Goal: Transaction & Acquisition: Purchase product/service

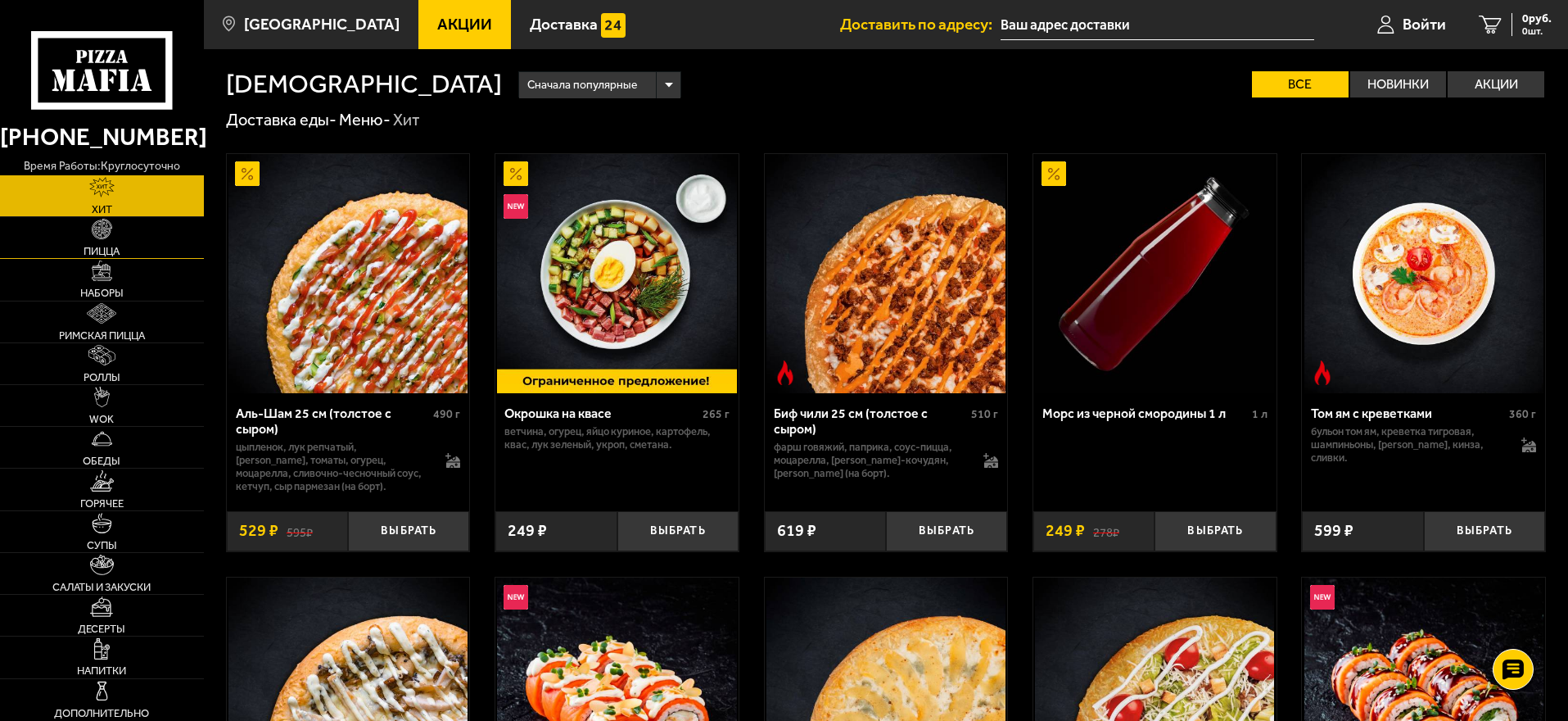
click at [104, 249] on span "Пицца" at bounding box center [101, 251] width 36 height 10
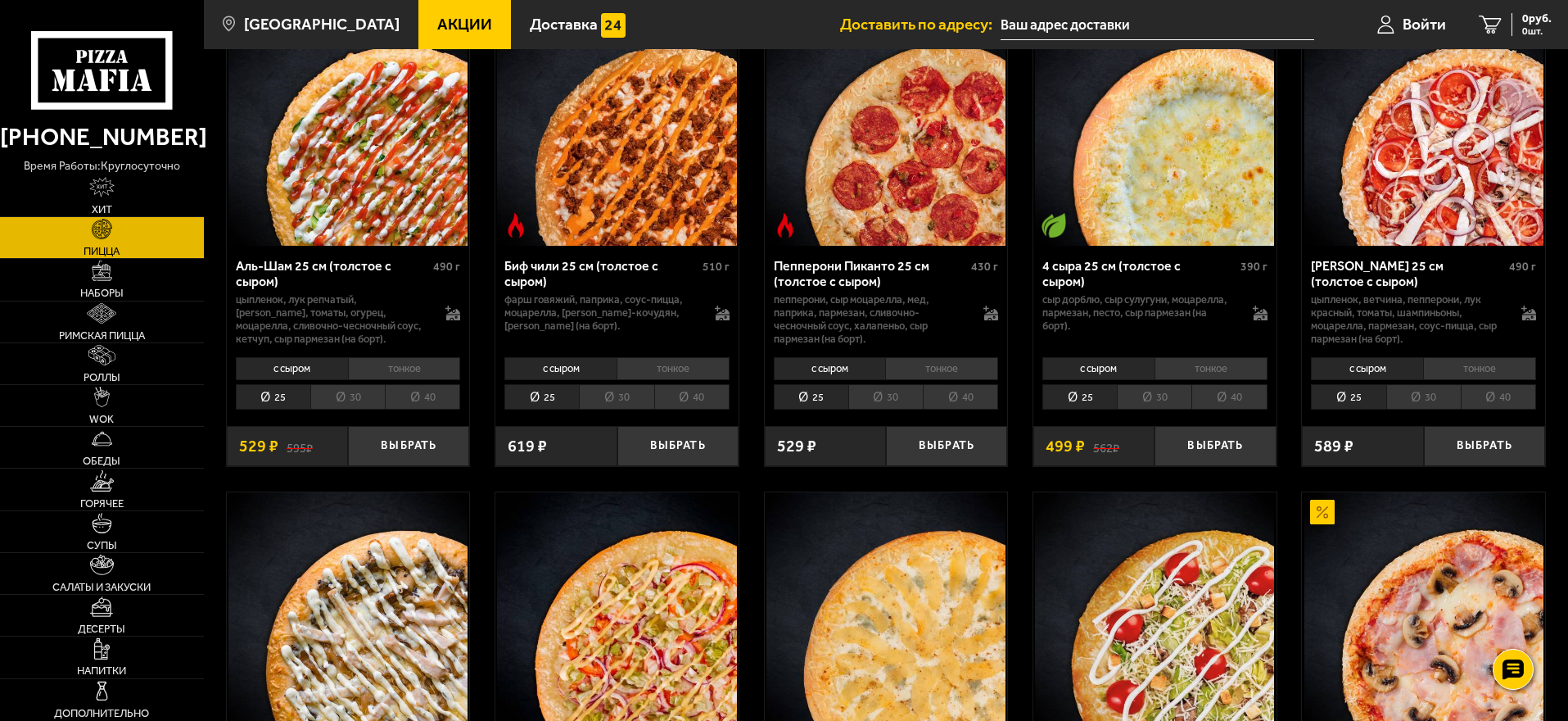
scroll to position [164, 0]
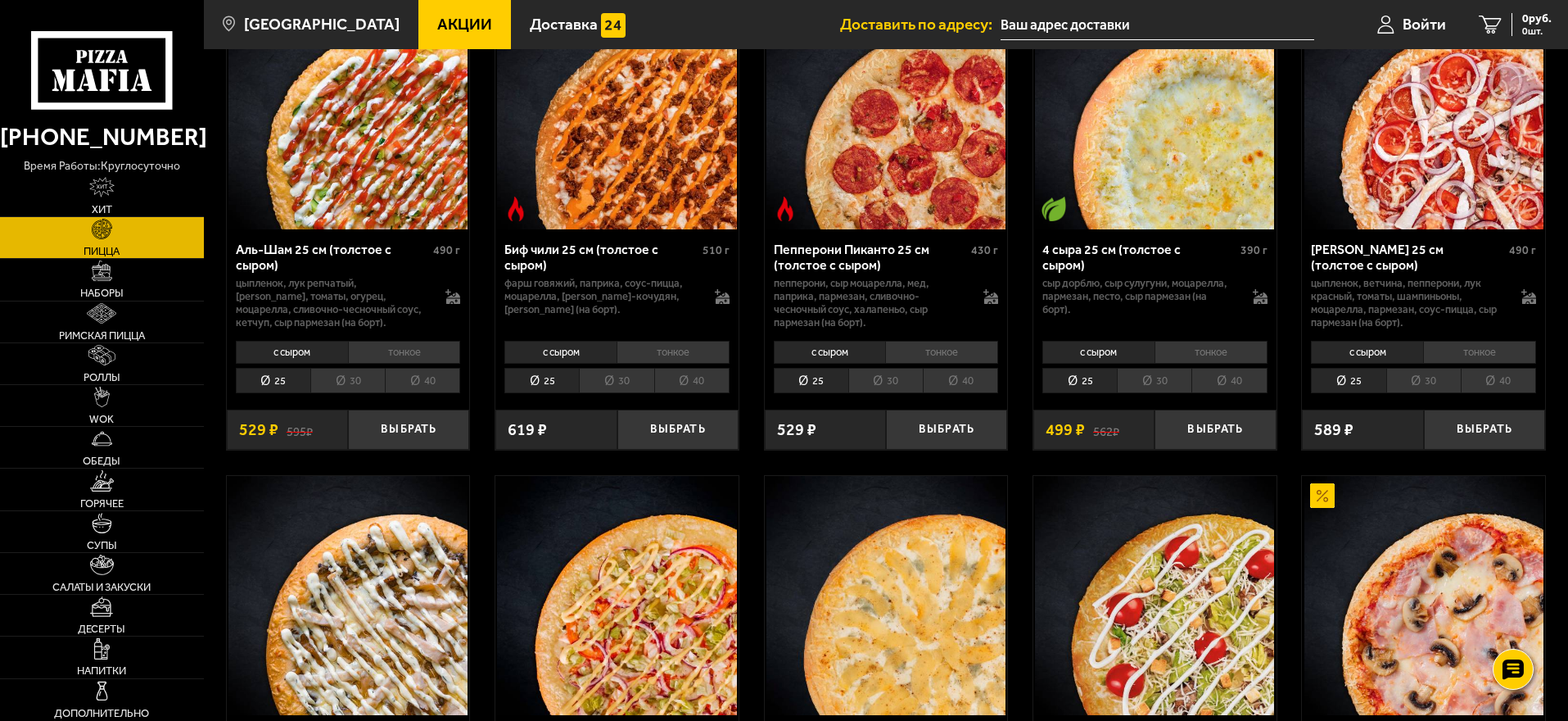
click at [1080, 351] on li "с сыром" at bounding box center [1099, 352] width 112 height 23
click at [1170, 378] on li "30" at bounding box center [1154, 380] width 74 height 25
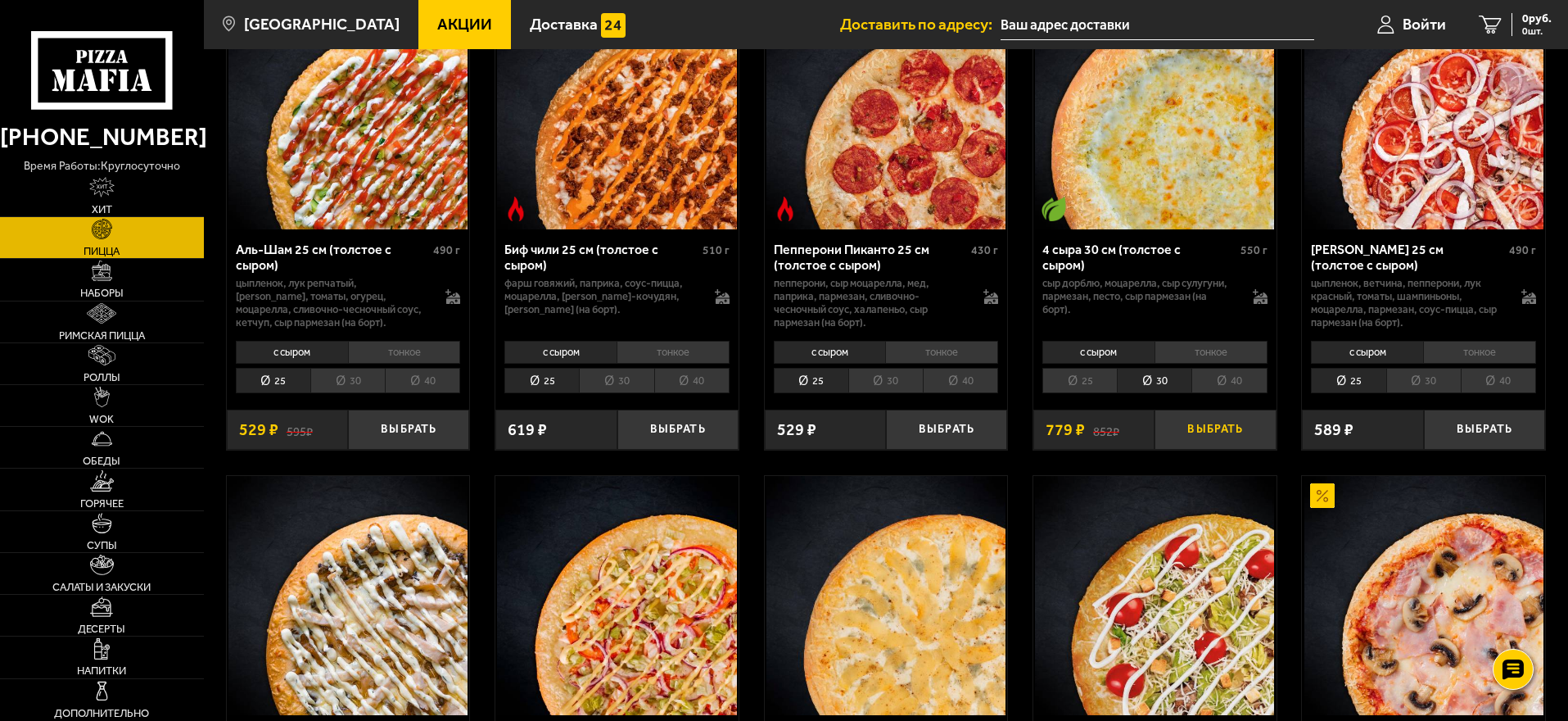
click at [1182, 434] on button "Выбрать" at bounding box center [1215, 429] width 122 height 40
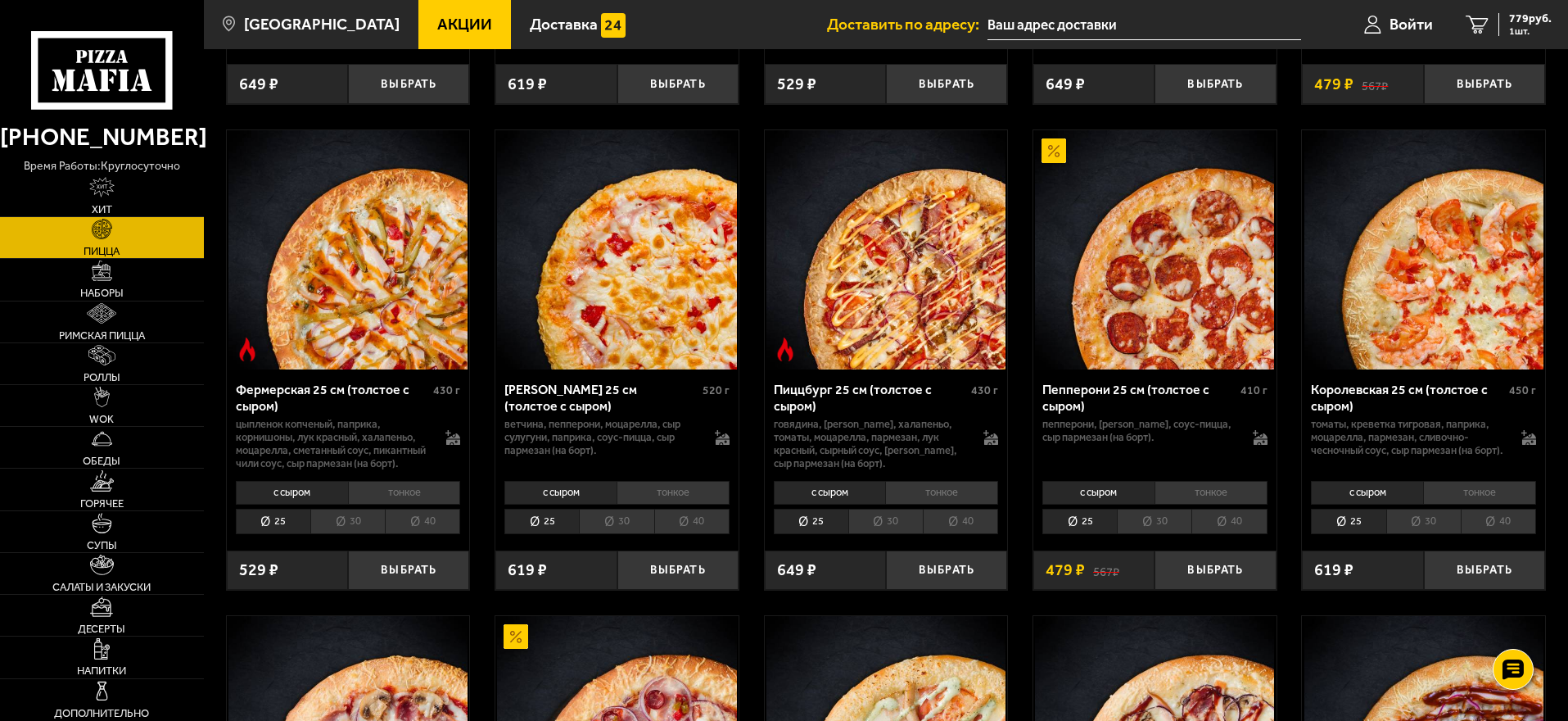
scroll to position [1064, 0]
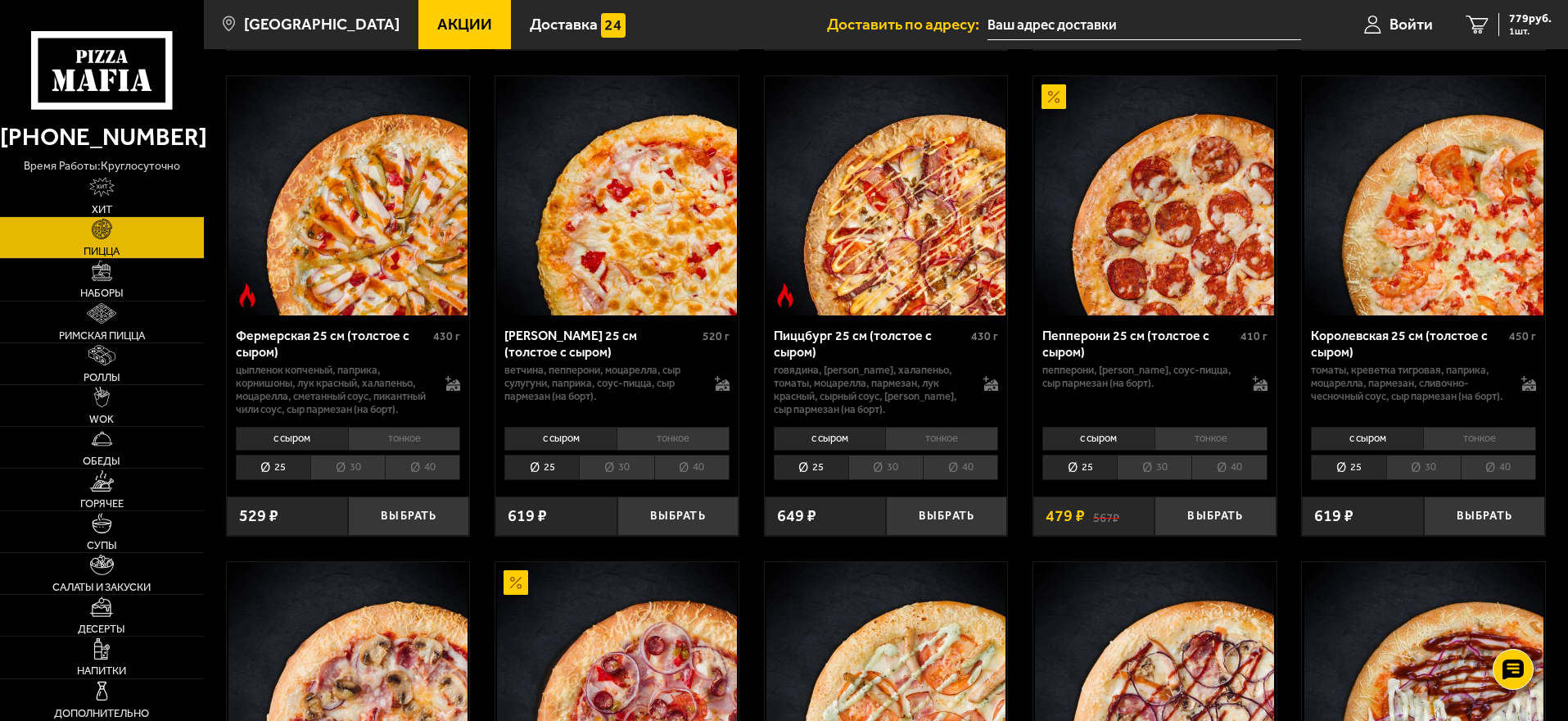
click at [342, 480] on li "30" at bounding box center [347, 467] width 74 height 25
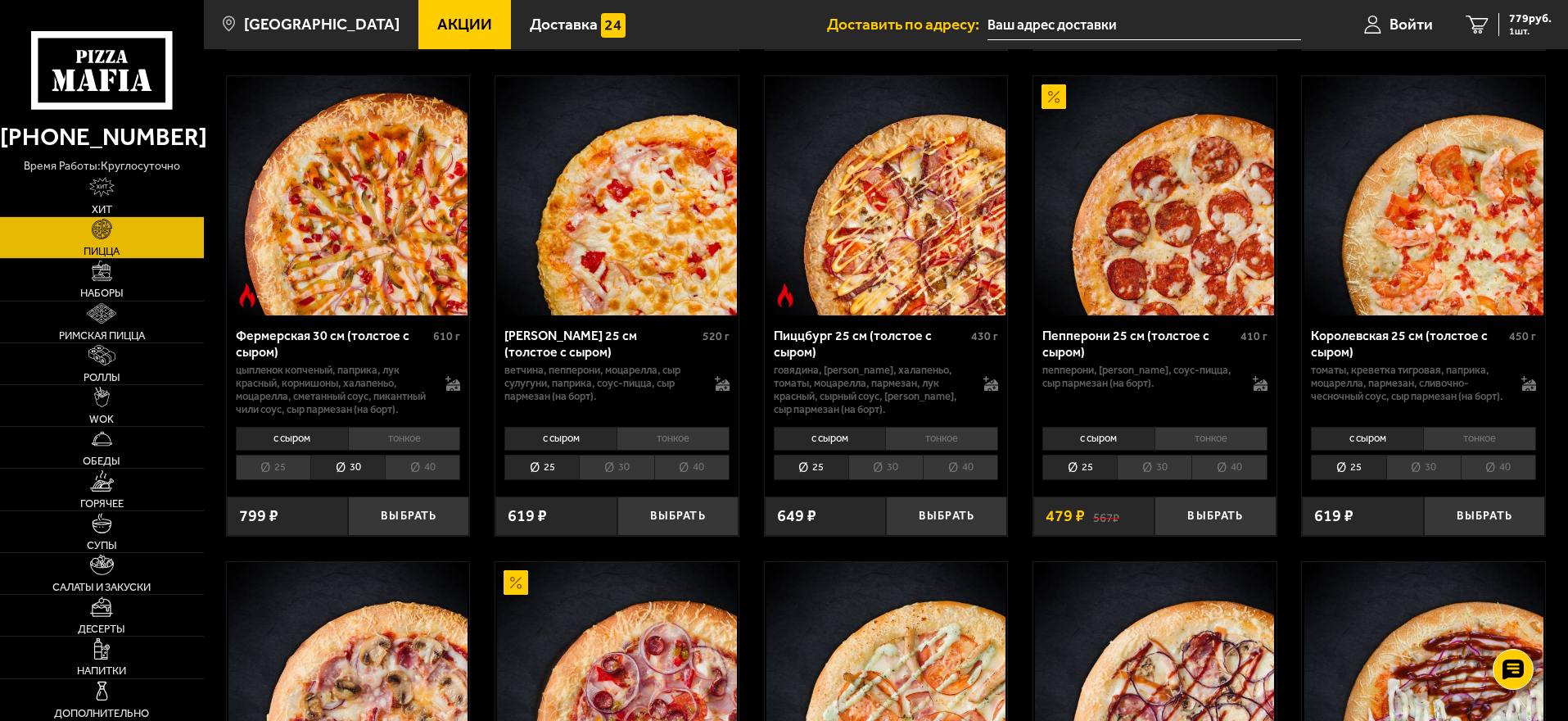
click at [287, 450] on li "с сыром" at bounding box center [291, 438] width 112 height 23
click at [394, 536] on button "Выбрать" at bounding box center [408, 516] width 122 height 40
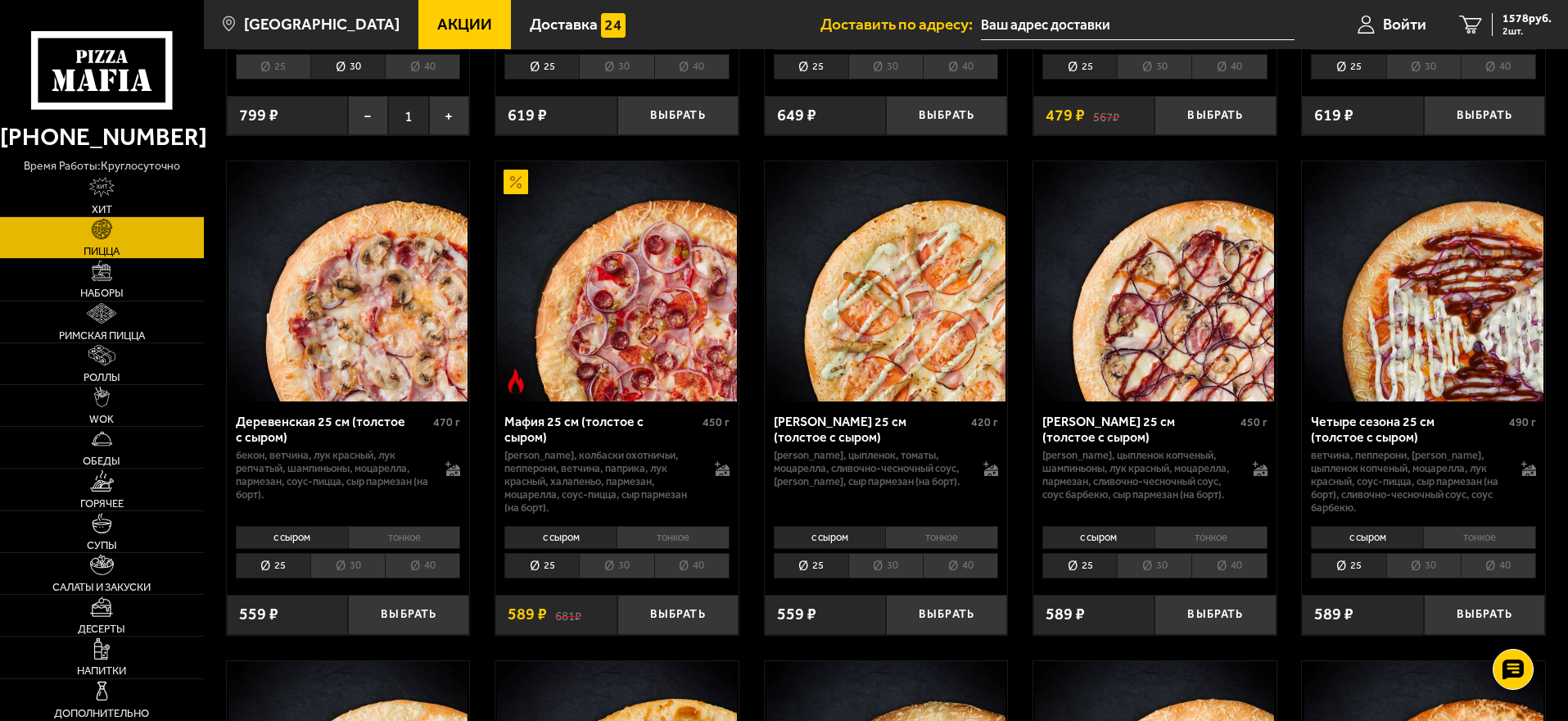
scroll to position [1474, 0]
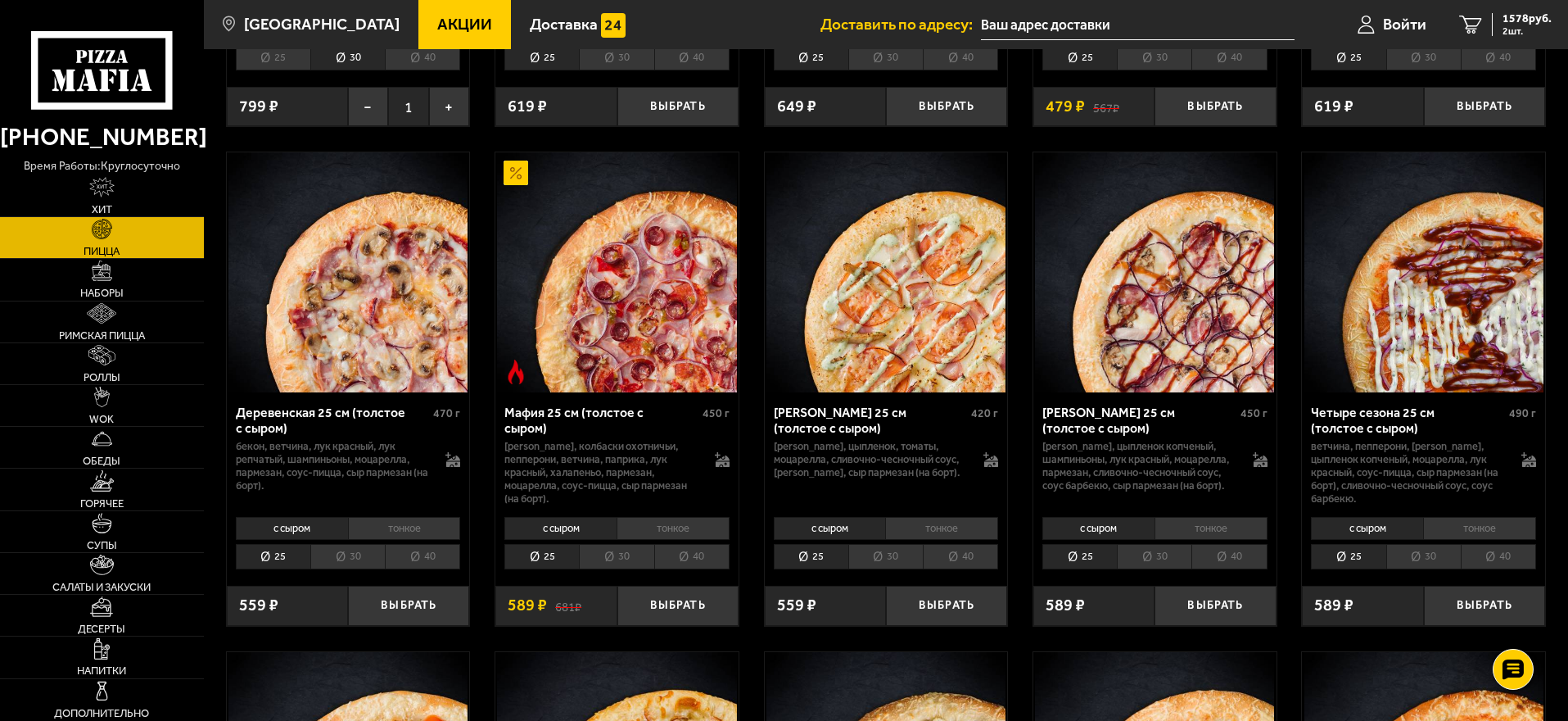
click at [605, 569] on li "30" at bounding box center [616, 556] width 74 height 25
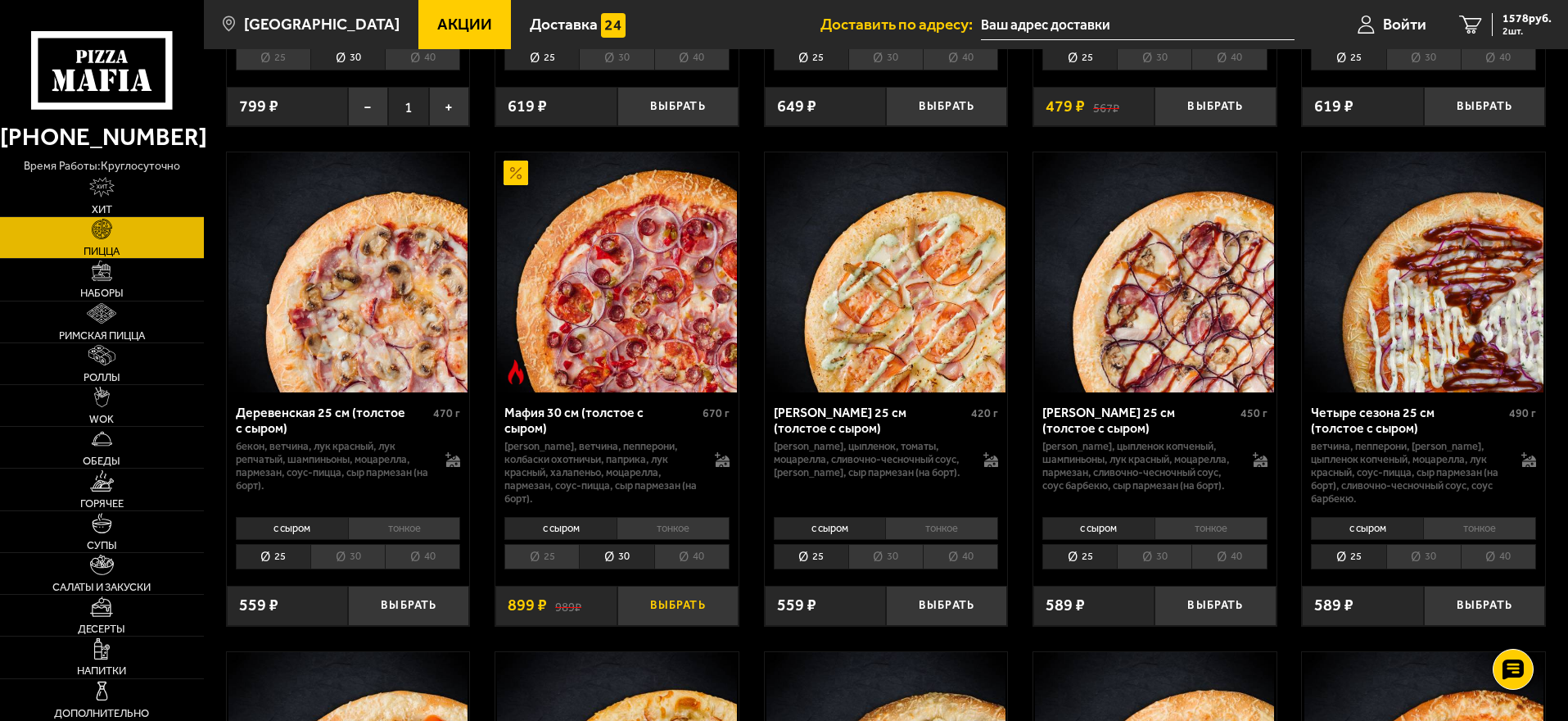
click at [657, 625] on button "Выбрать" at bounding box center [677, 605] width 122 height 40
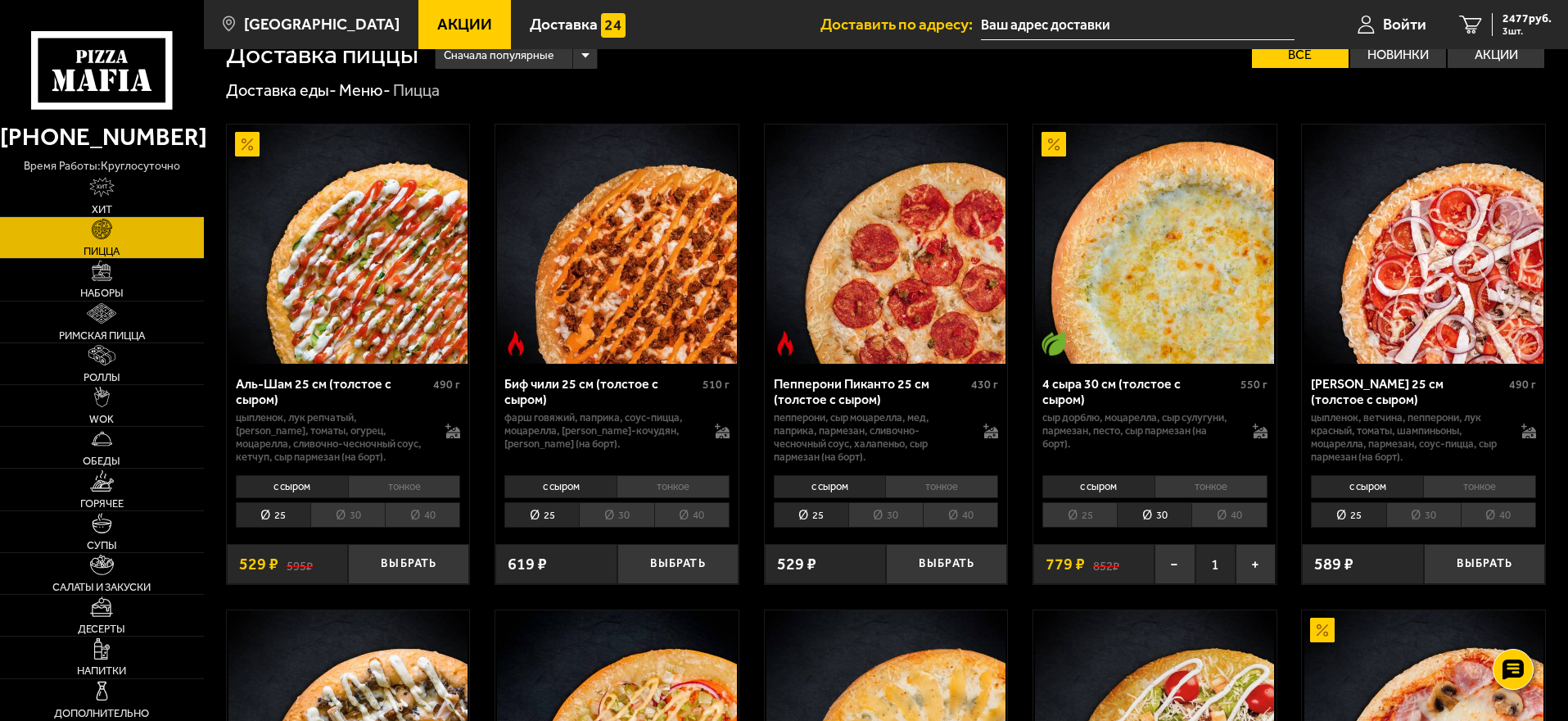
scroll to position [0, 0]
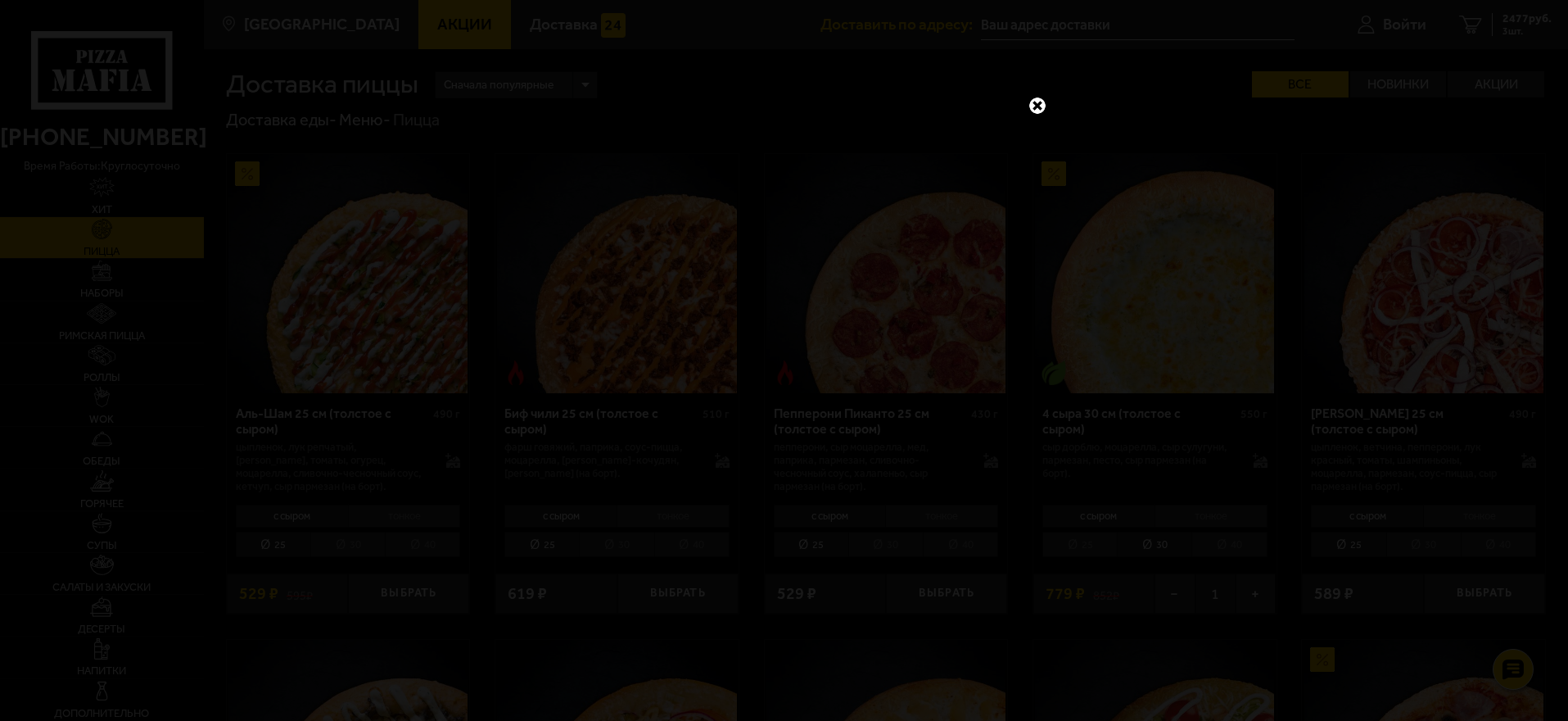
click at [1035, 101] on link at bounding box center [1037, 105] width 21 height 21
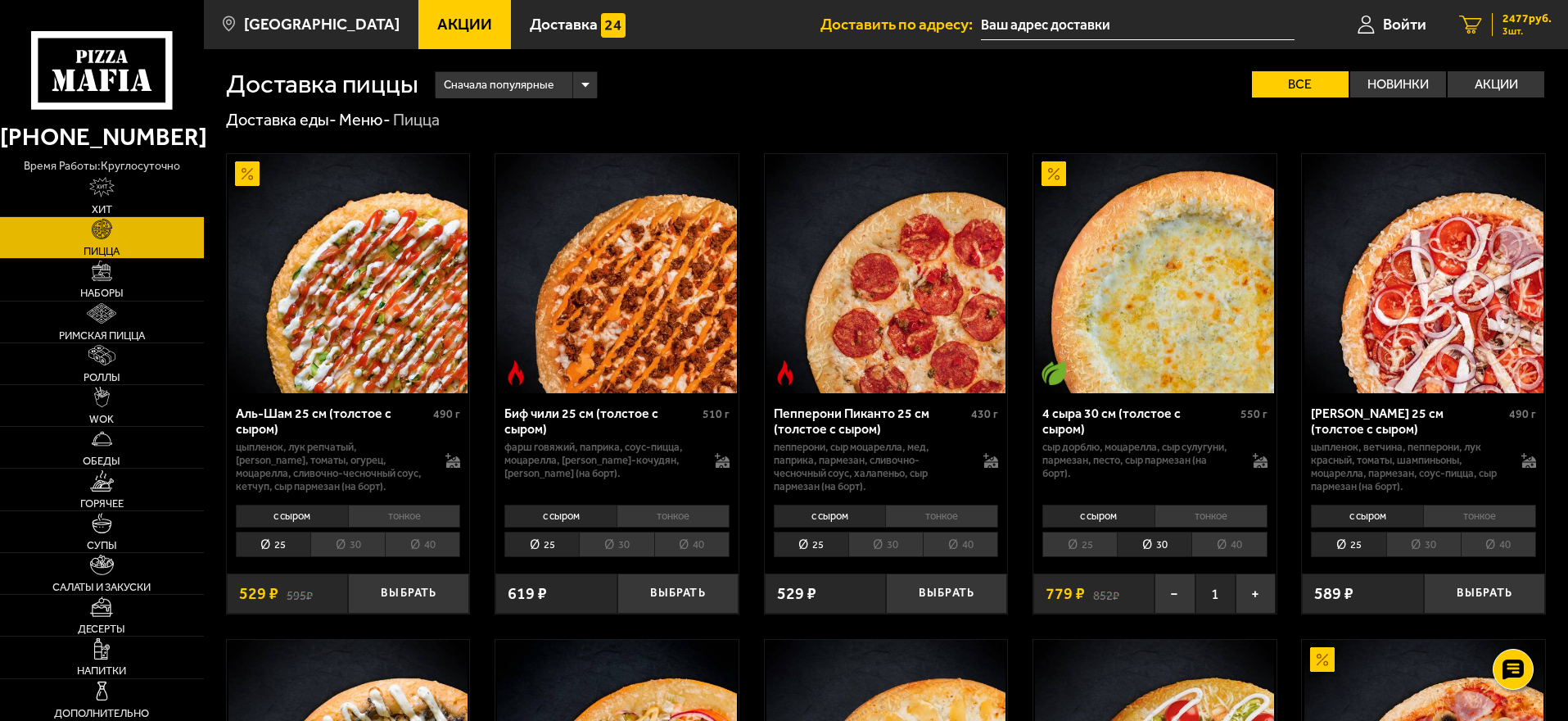
click at [1509, 30] on span "3 шт." at bounding box center [1527, 31] width 49 height 10
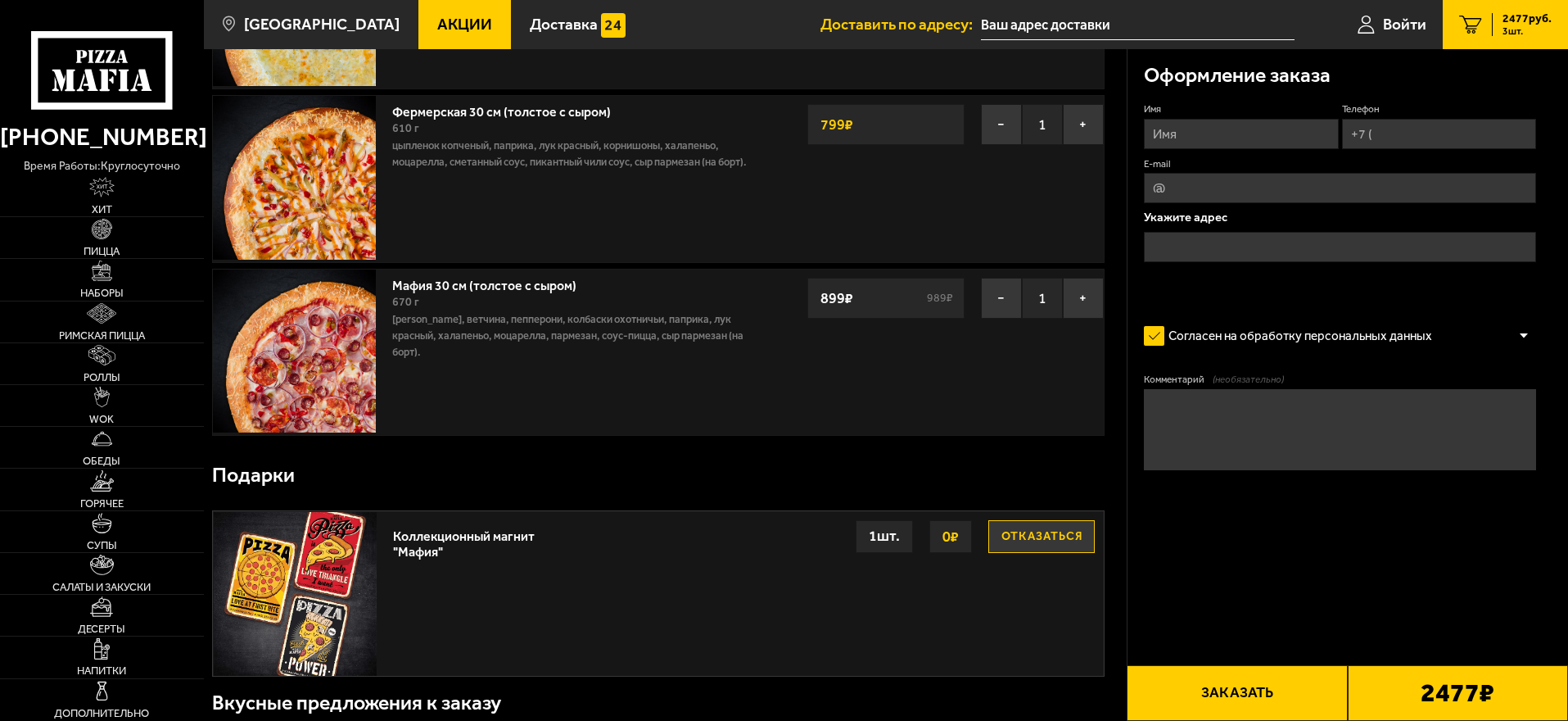
scroll to position [246, 0]
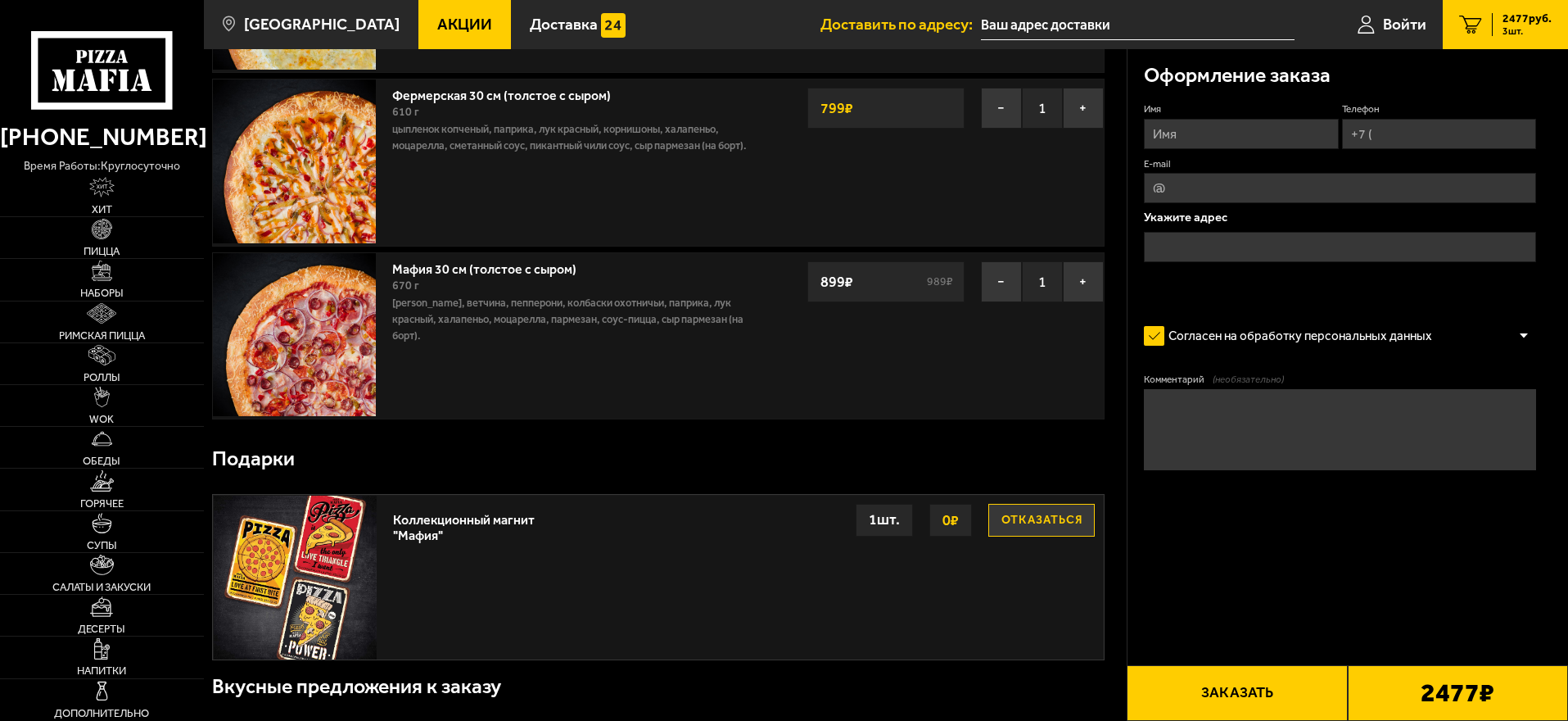
click at [1167, 701] on button "Заказать" at bounding box center [1236, 693] width 220 height 56
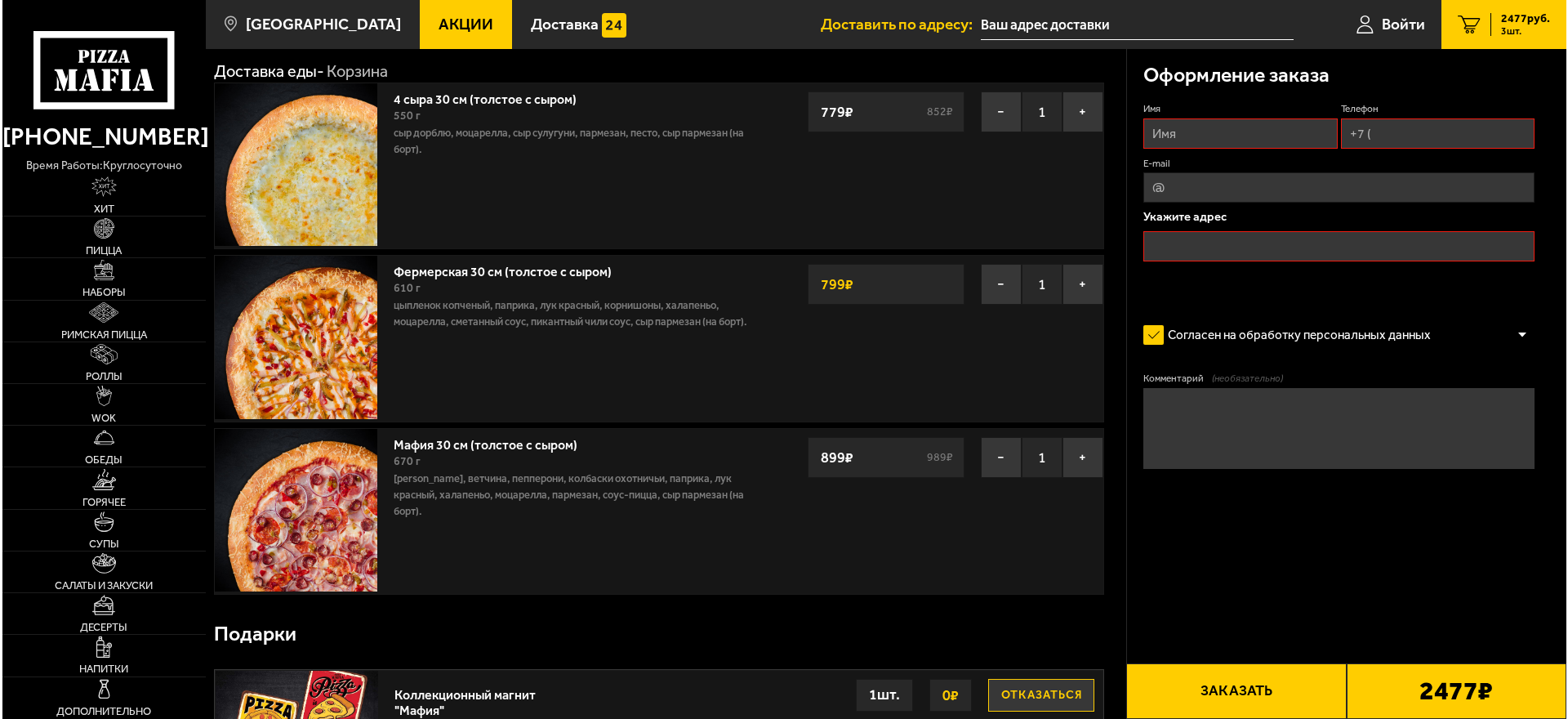
scroll to position [0, 0]
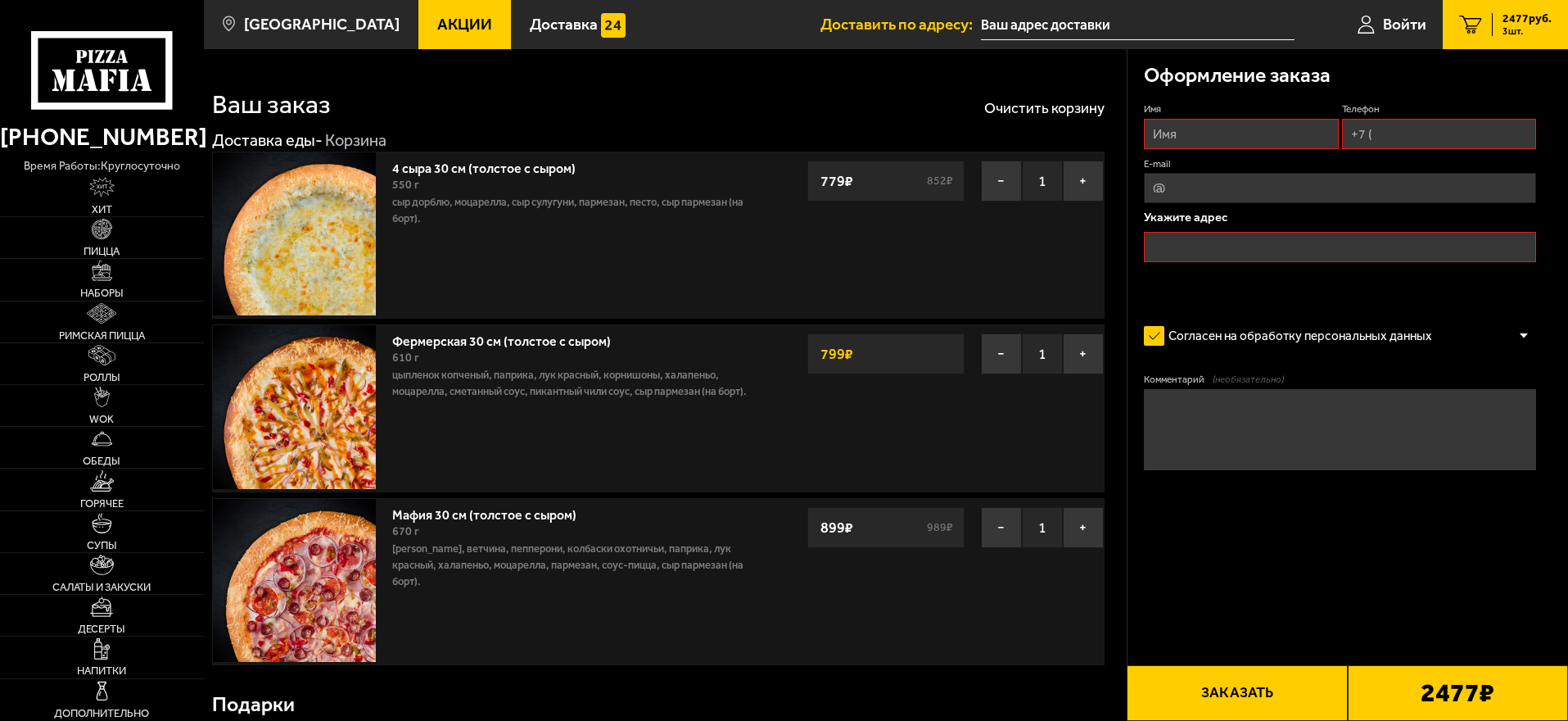
click at [1240, 677] on button "Заказать" at bounding box center [1236, 693] width 220 height 56
click at [1215, 122] on input "Имя" at bounding box center [1240, 134] width 194 height 31
type input "[PERSON_NAME]"
click at [1421, 125] on input "Телефон" at bounding box center [1439, 134] width 194 height 31
type input "[PHONE_NUMBER]"
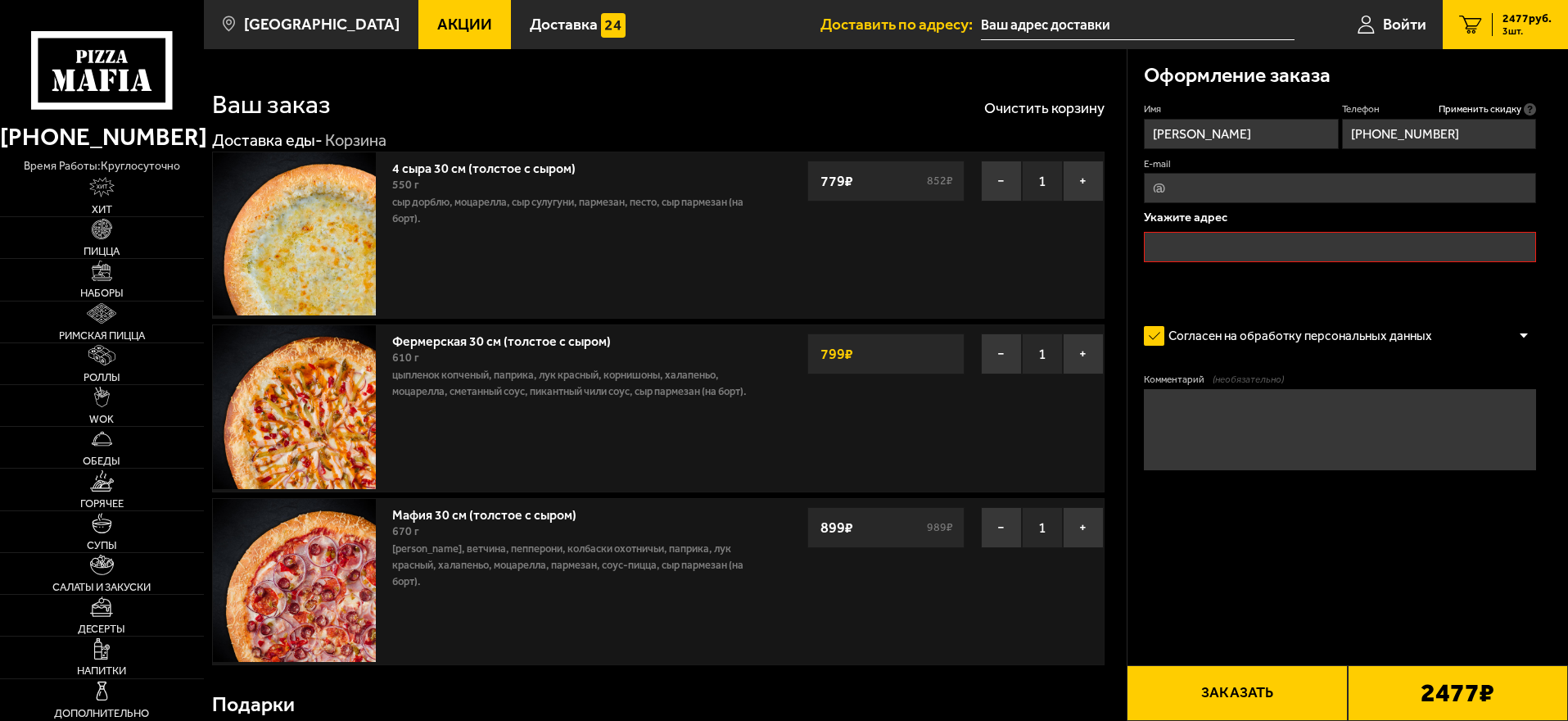
click at [1350, 198] on input "E-mail" at bounding box center [1340, 187] width 392 height 31
type input "[EMAIL_ADDRESS][DOMAIN_NAME]"
click at [1257, 243] on input "text" at bounding box center [1340, 247] width 392 height 31
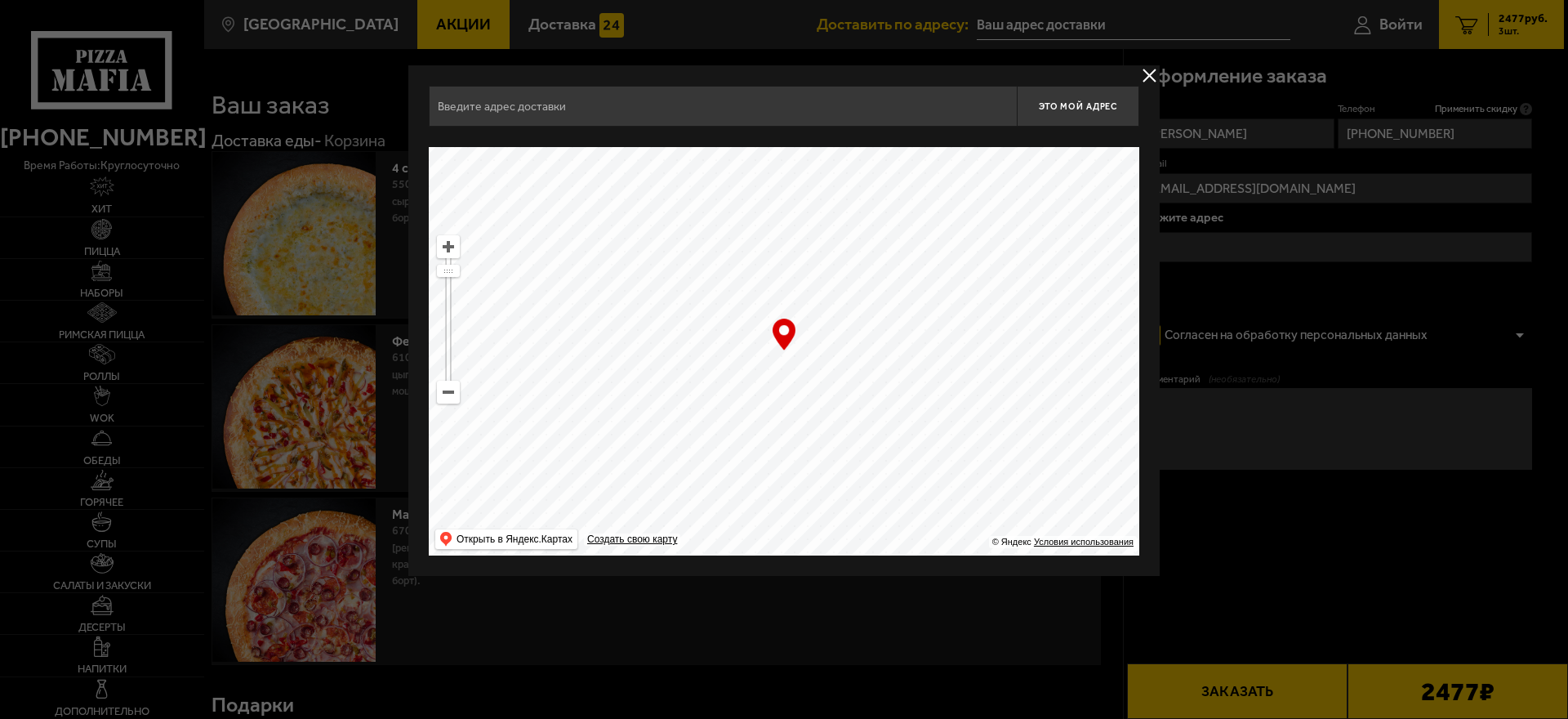
click at [1224, 240] on div at bounding box center [784, 359] width 1568 height 719
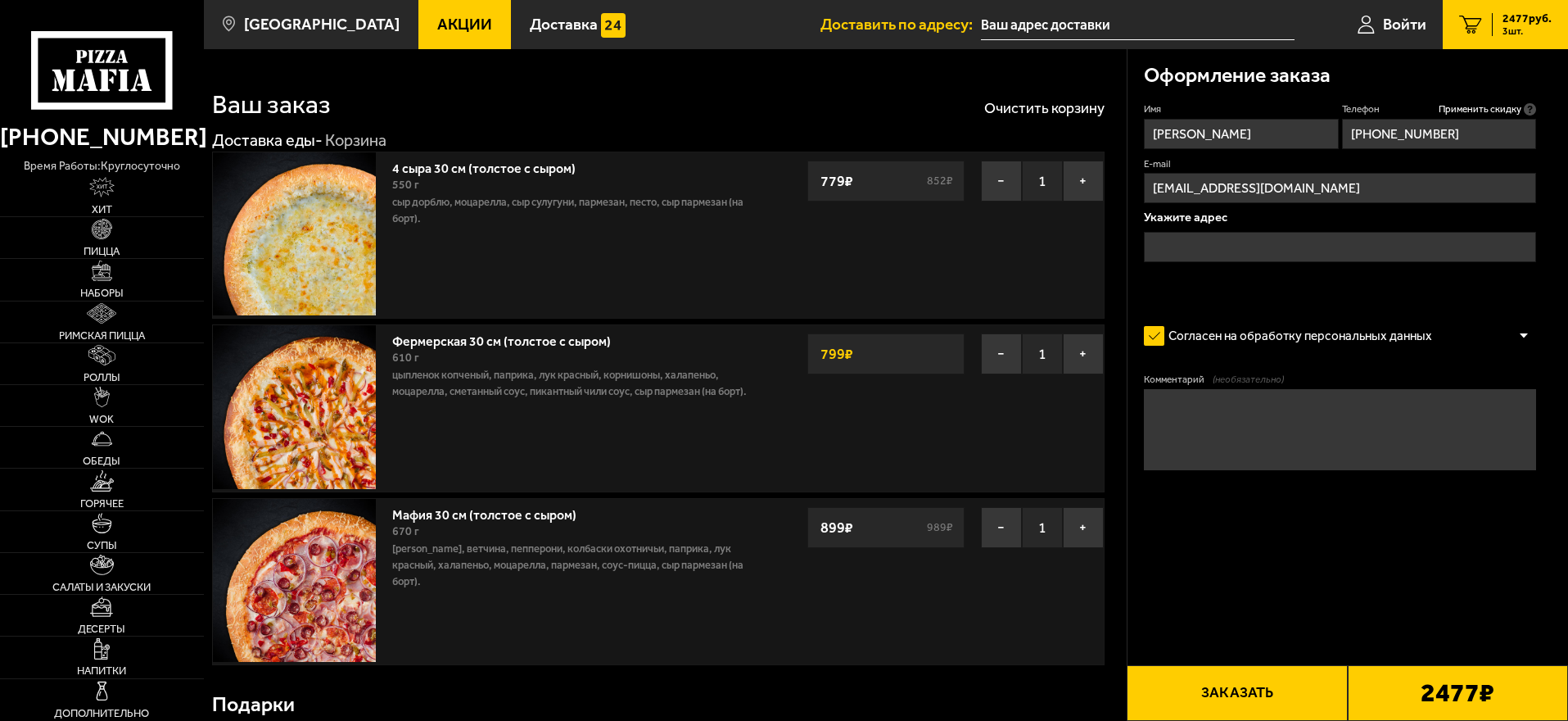
click at [1240, 245] on input "text" at bounding box center [1340, 247] width 392 height 31
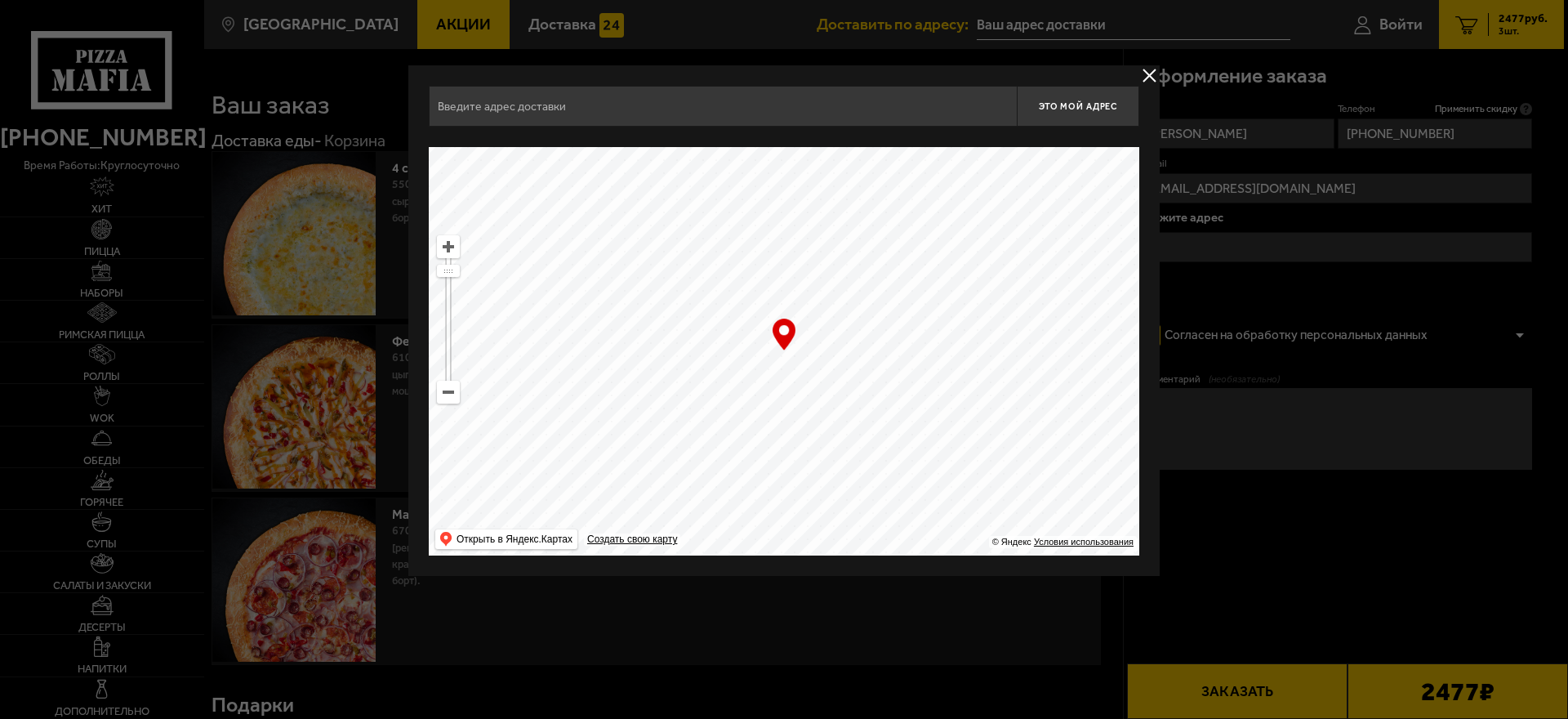
click at [1237, 244] on div at bounding box center [784, 359] width 1568 height 719
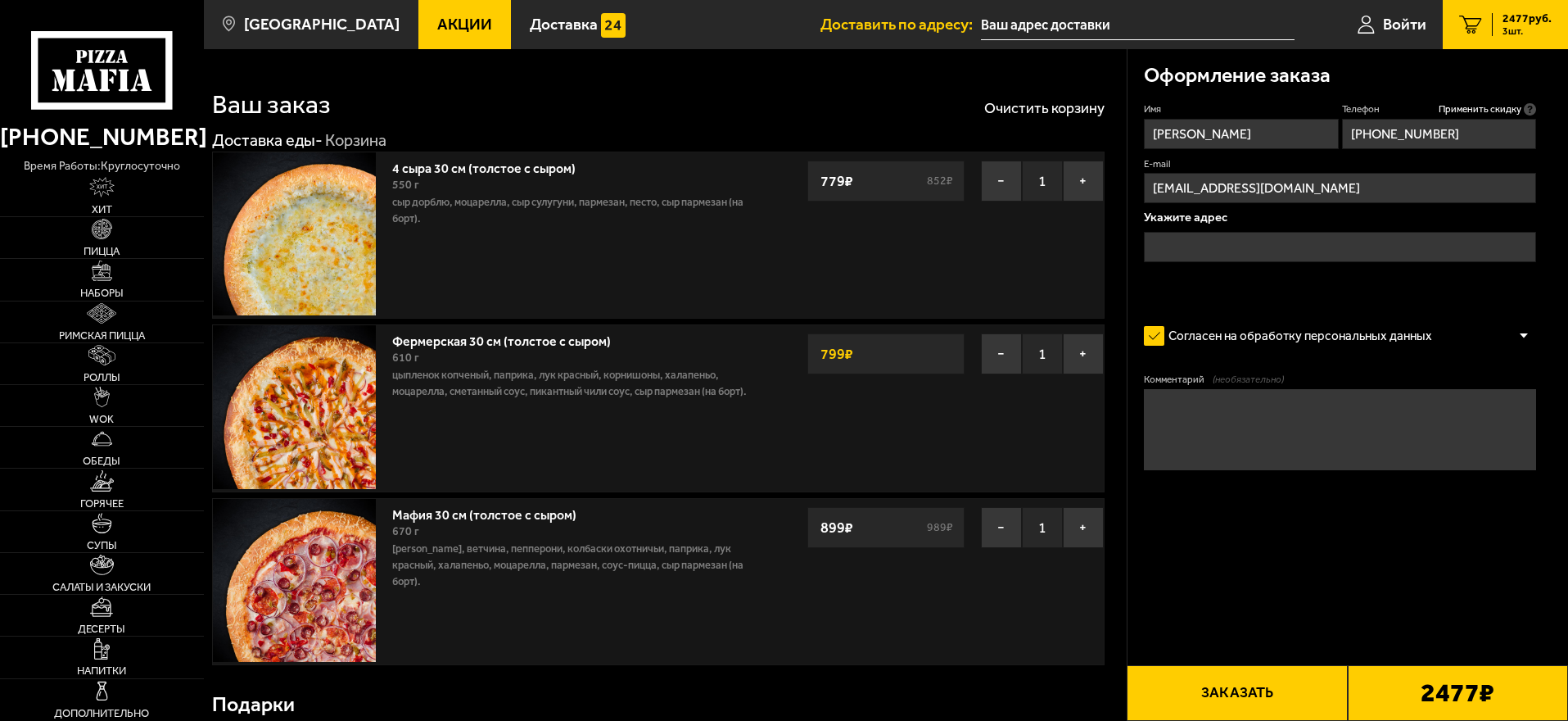
click at [1216, 256] on input "text" at bounding box center [1340, 247] width 392 height 31
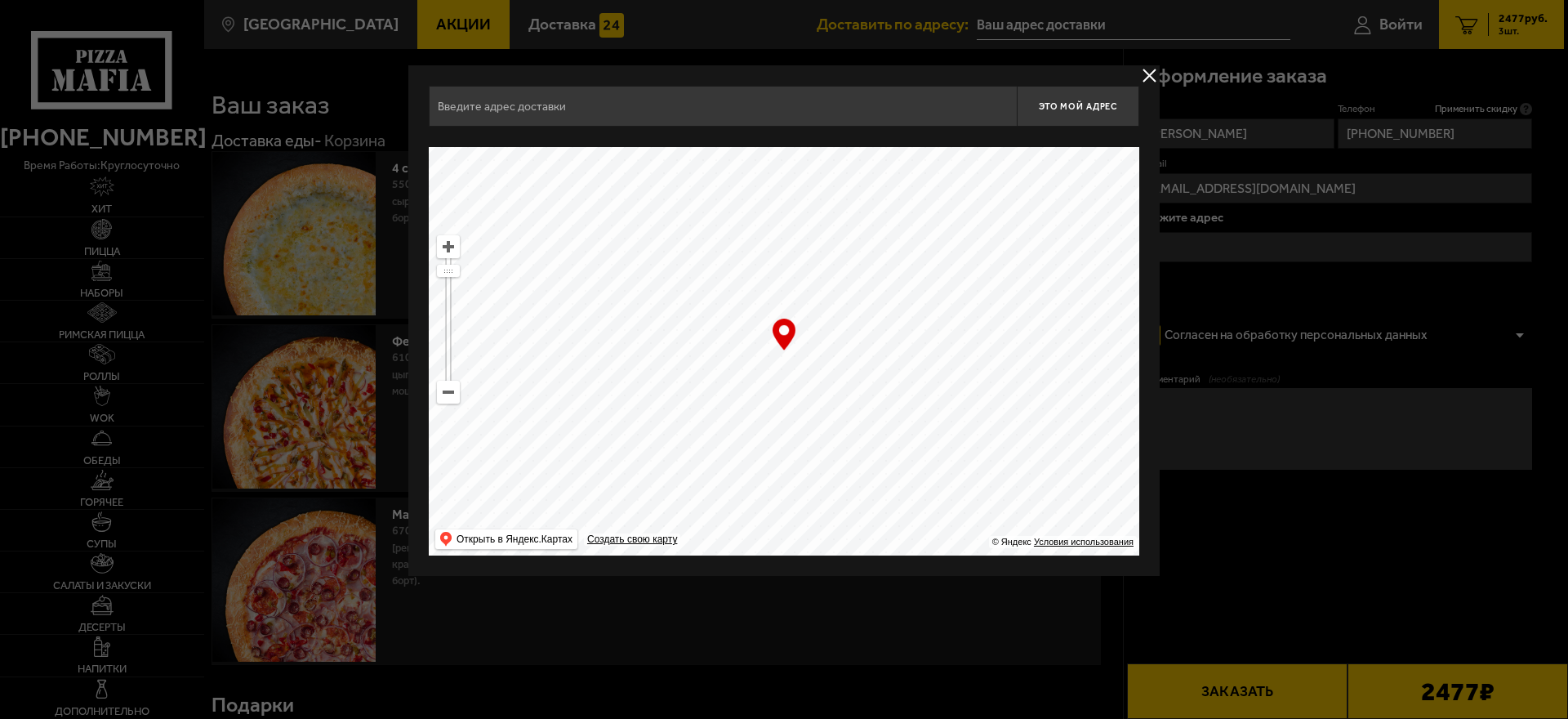
type input "[STREET_ADDRESS]"
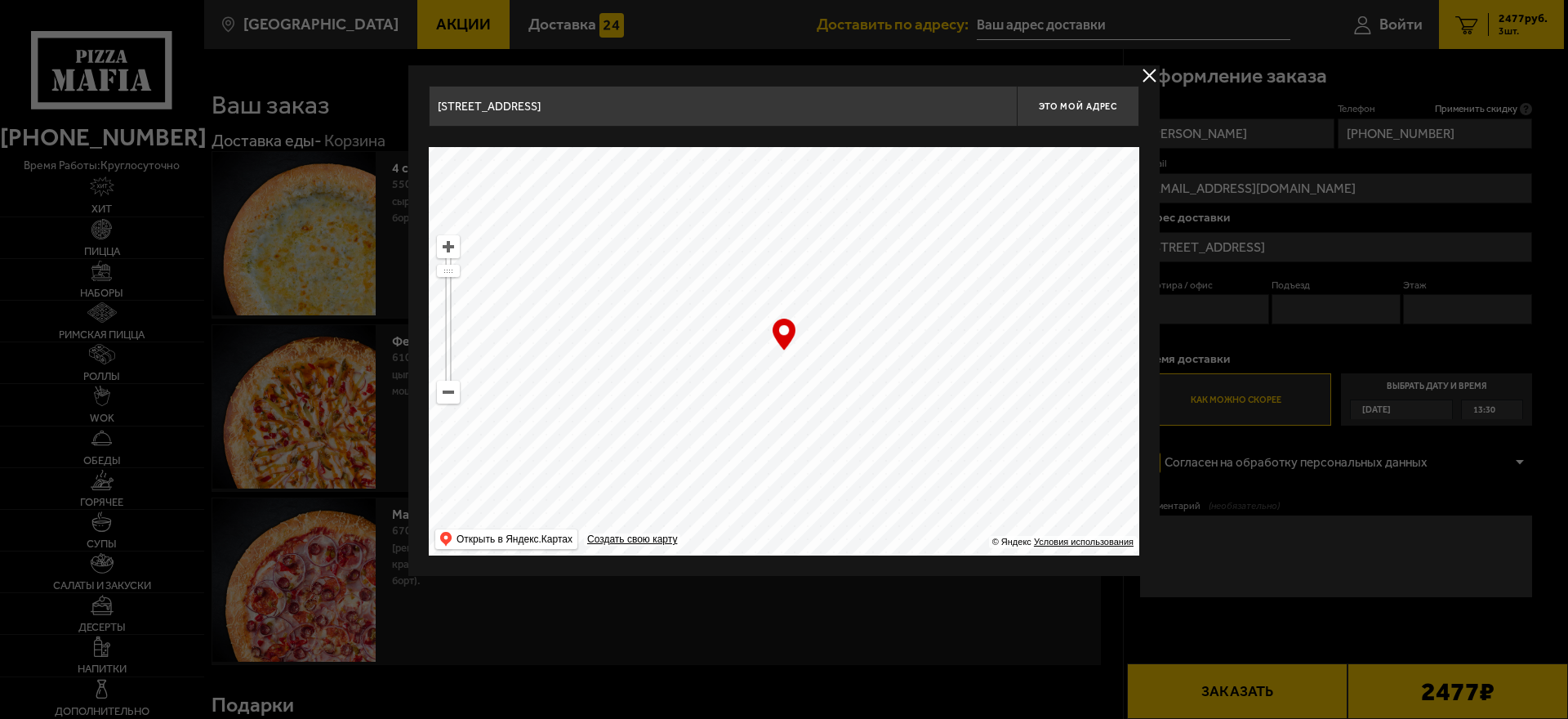
drag, startPoint x: 954, startPoint y: 310, endPoint x: 638, endPoint y: 303, distance: 316.1
click at [638, 303] on ymaps at bounding box center [784, 351] width 710 height 408
